Goal: Complete application form

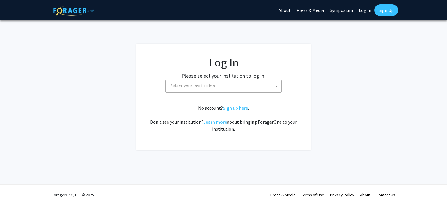
select select
click at [180, 81] on span "Select your institution" at bounding box center [224, 86] width 113 height 12
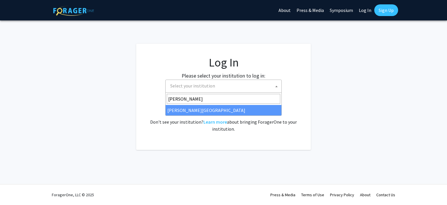
type input "[PERSON_NAME]"
select select "24"
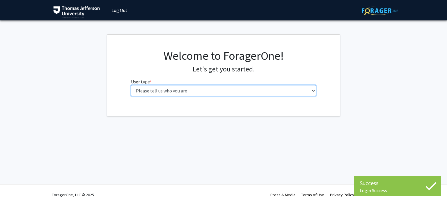
click at [151, 91] on select "Please tell us who you are Undergraduate Student Master's Student Doctoral Cand…" at bounding box center [223, 90] width 185 height 11
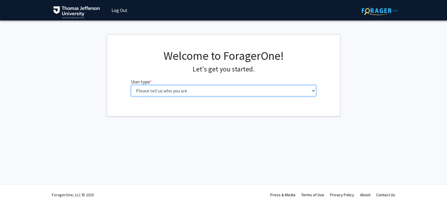
select select "5: faculty"
click at [131, 85] on select "Please tell us who you are Undergraduate Student Master's Student Doctoral Cand…" at bounding box center [223, 90] width 185 height 11
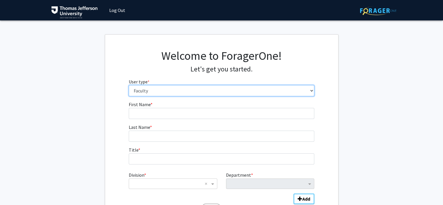
scroll to position [59, 0]
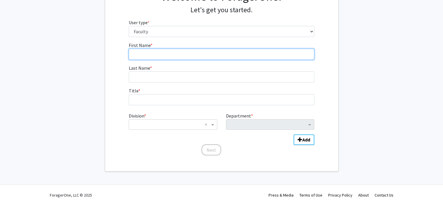
click at [141, 53] on input "First Name * required" at bounding box center [221, 54] width 185 height 11
type input "MJ"
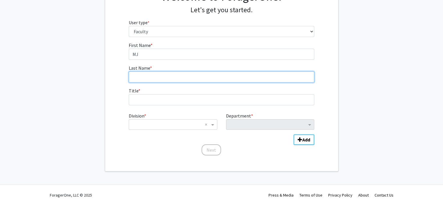
click at [141, 78] on input "Last Name * required" at bounding box center [221, 76] width 185 height 11
type input "Mulcahey"
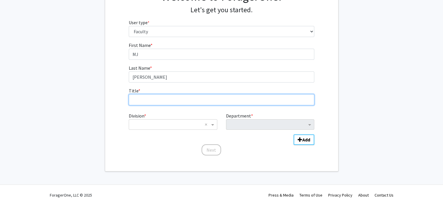
click at [137, 101] on input "Title * required" at bounding box center [221, 99] width 185 height 11
type input "Professor, Occupational Therapy; Director, Center for Outcomes and Research"
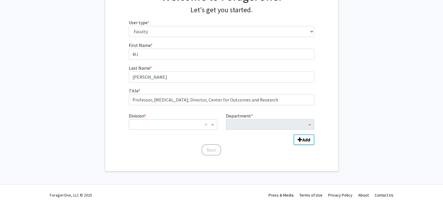
click at [80, 127] on fg-get-started "Welcome to ForagerOne! Let's get you started. User type * required Please tell …" at bounding box center [221, 73] width 443 height 196
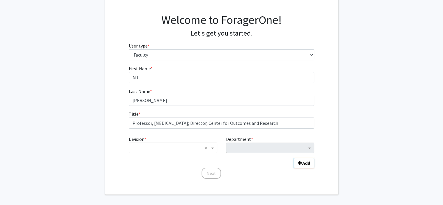
scroll to position [36, 0]
